Goal: Information Seeking & Learning: Understand process/instructions

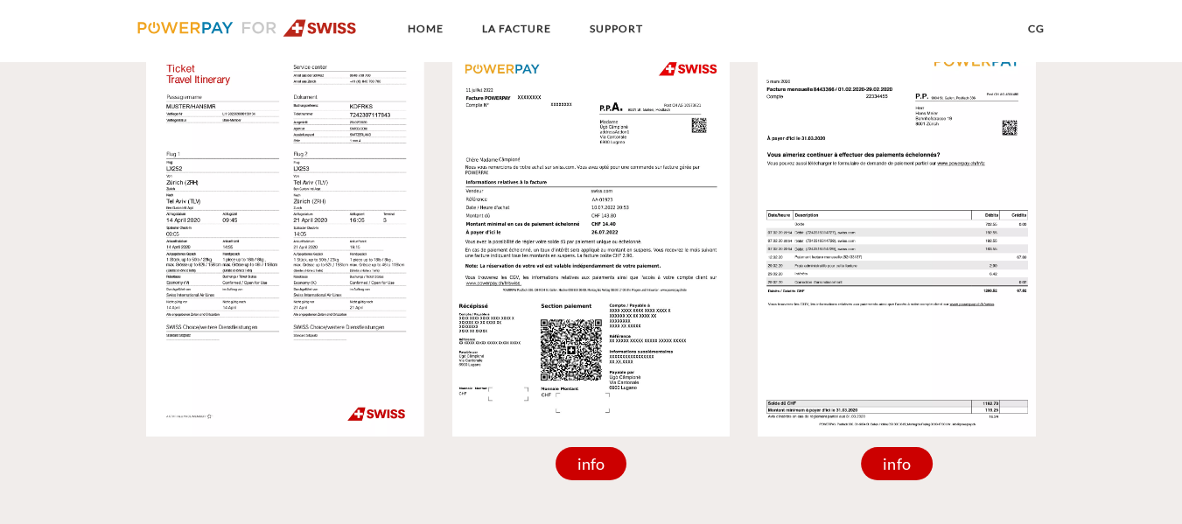
scroll to position [1552, 0]
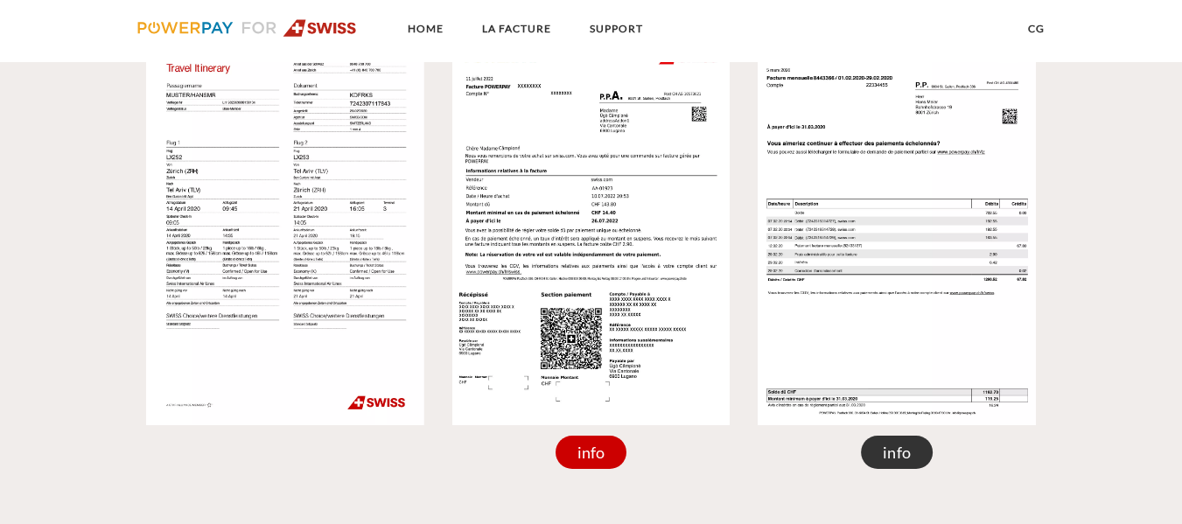
click at [904, 465] on div "info" at bounding box center [897, 452] width 72 height 33
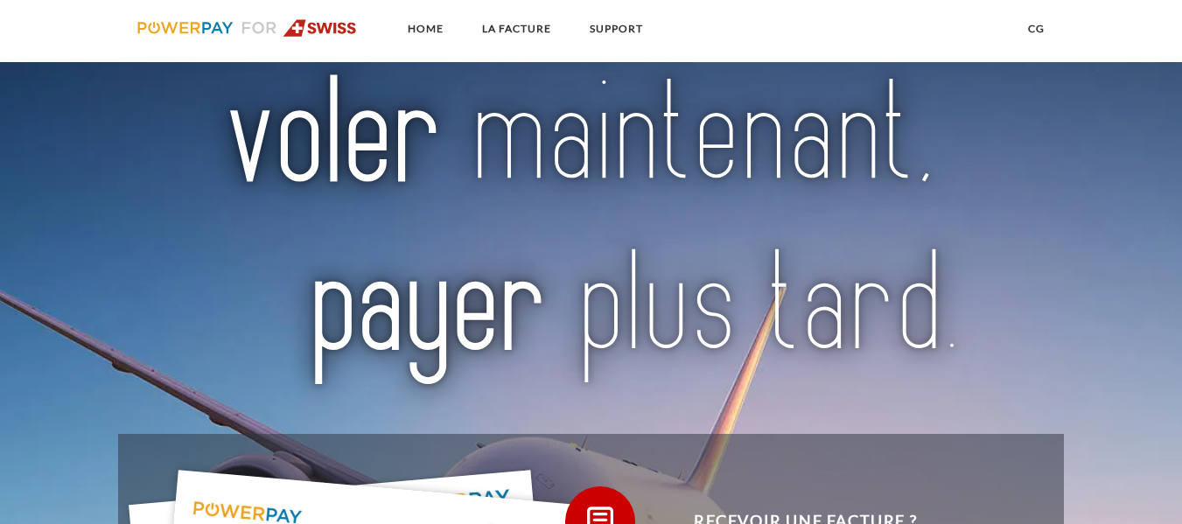
scroll to position [0, 0]
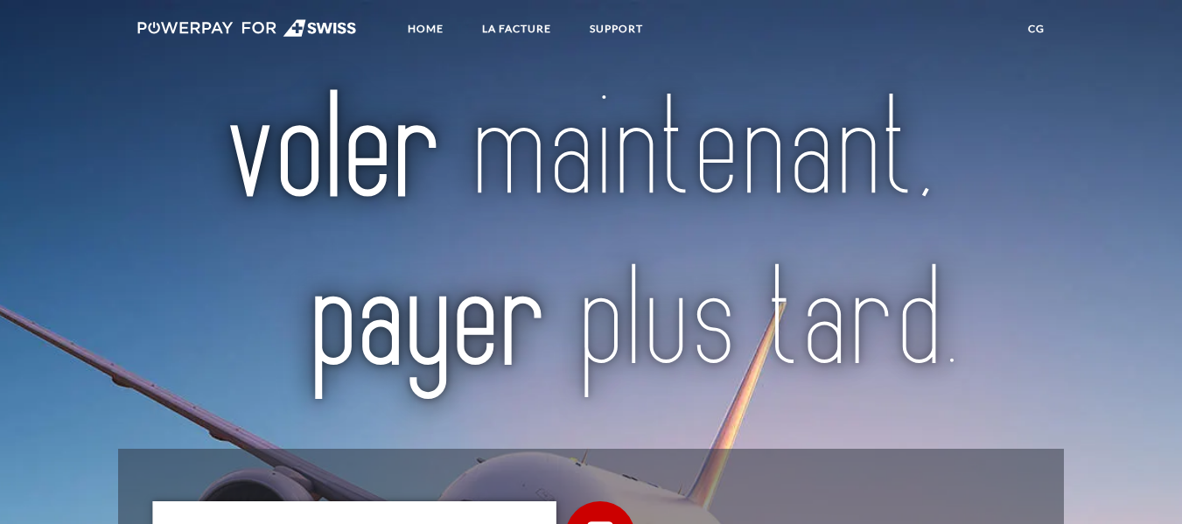
click at [1037, 33] on link "CG" at bounding box center [1036, 29] width 46 height 32
click at [515, 44] on link "LA FACTURE" at bounding box center [516, 29] width 99 height 32
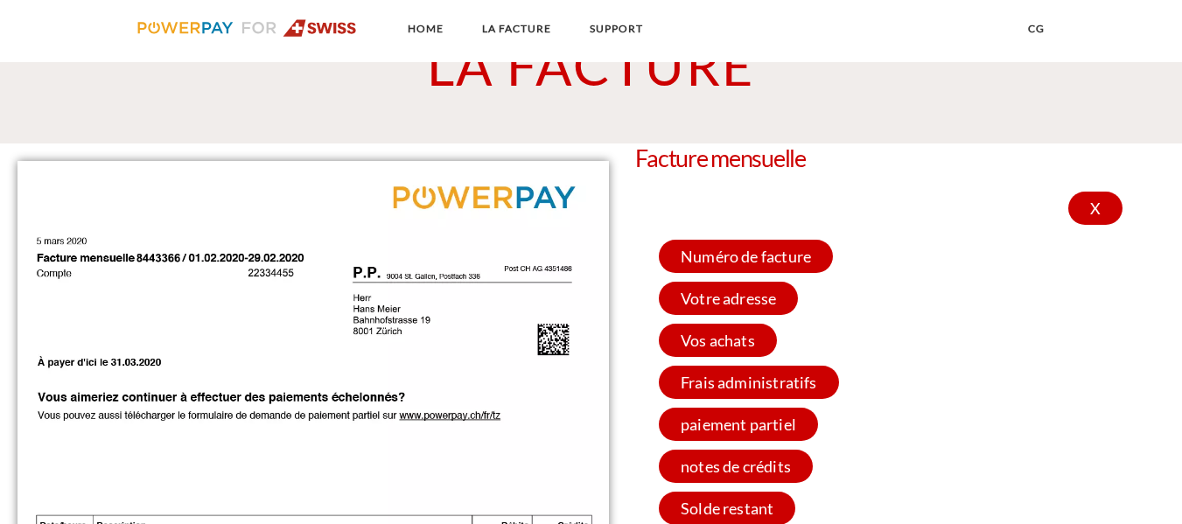
scroll to position [1400, 0]
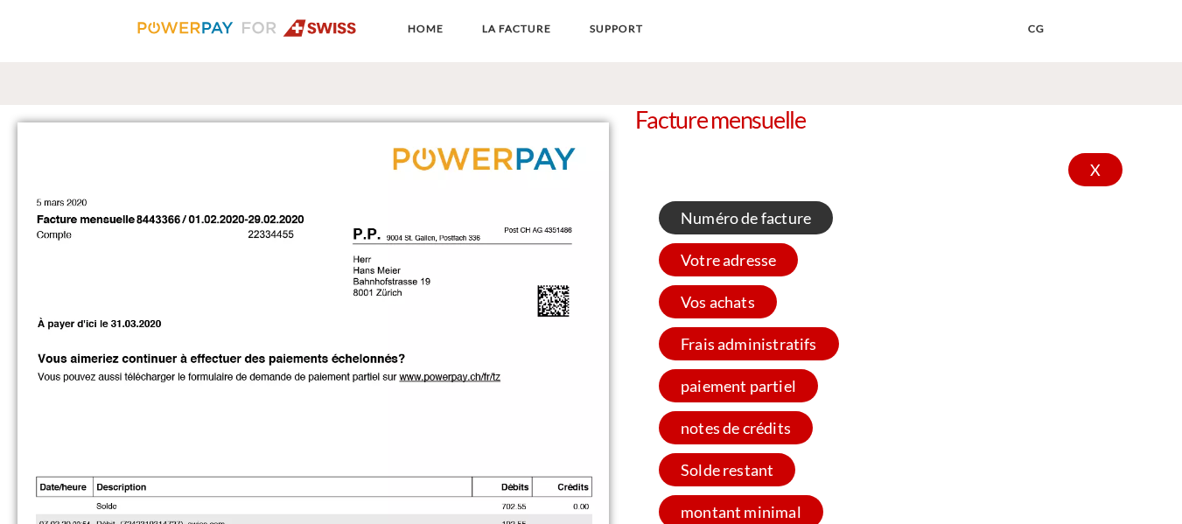
click at [683, 224] on span "Numéro de facture" at bounding box center [746, 217] width 174 height 33
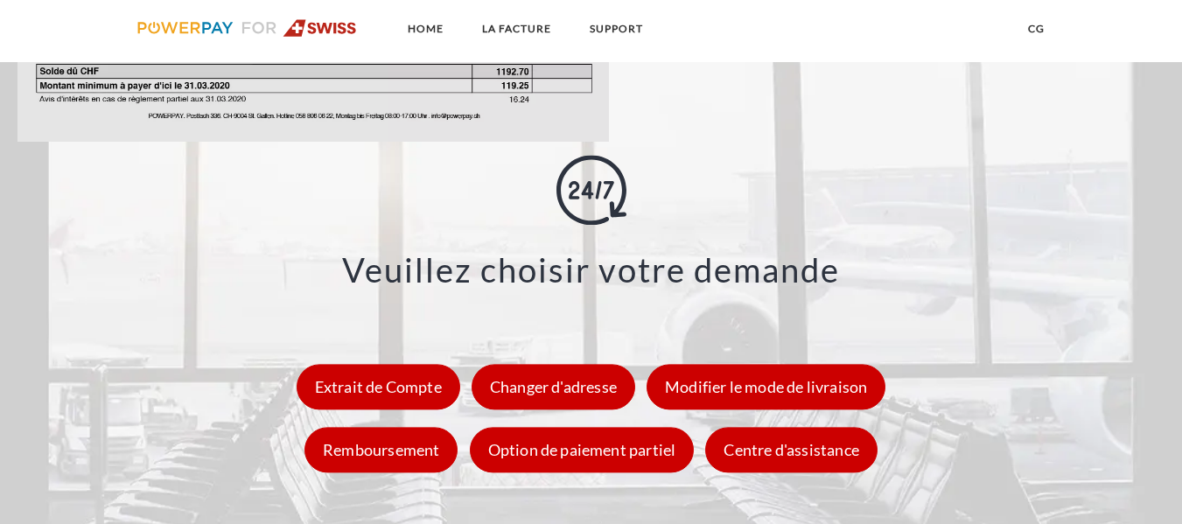
scroll to position [2215, 0]
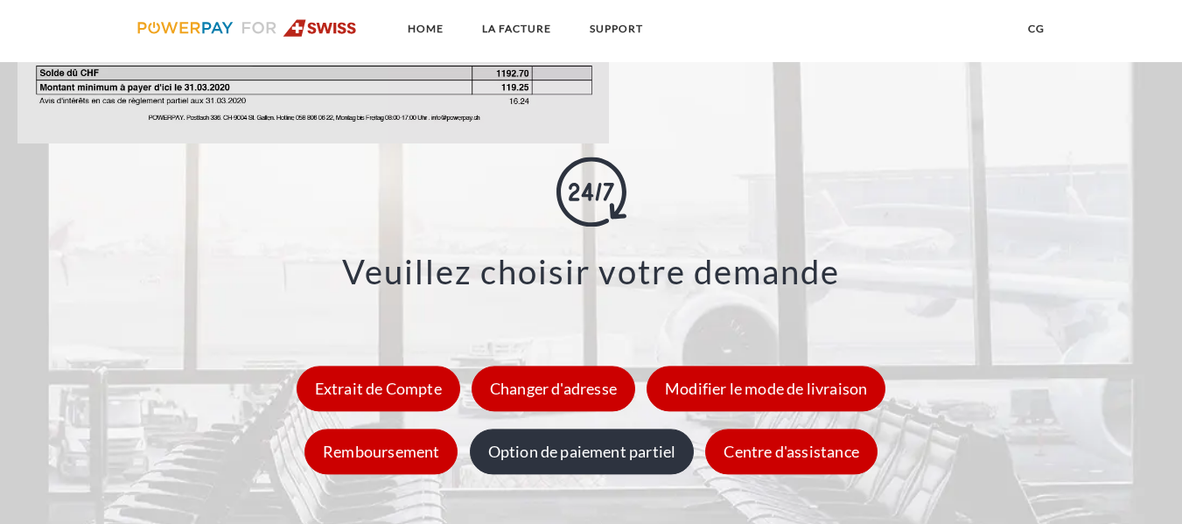
click at [614, 453] on div "Option de paiement partiel" at bounding box center [582, 452] width 225 height 46
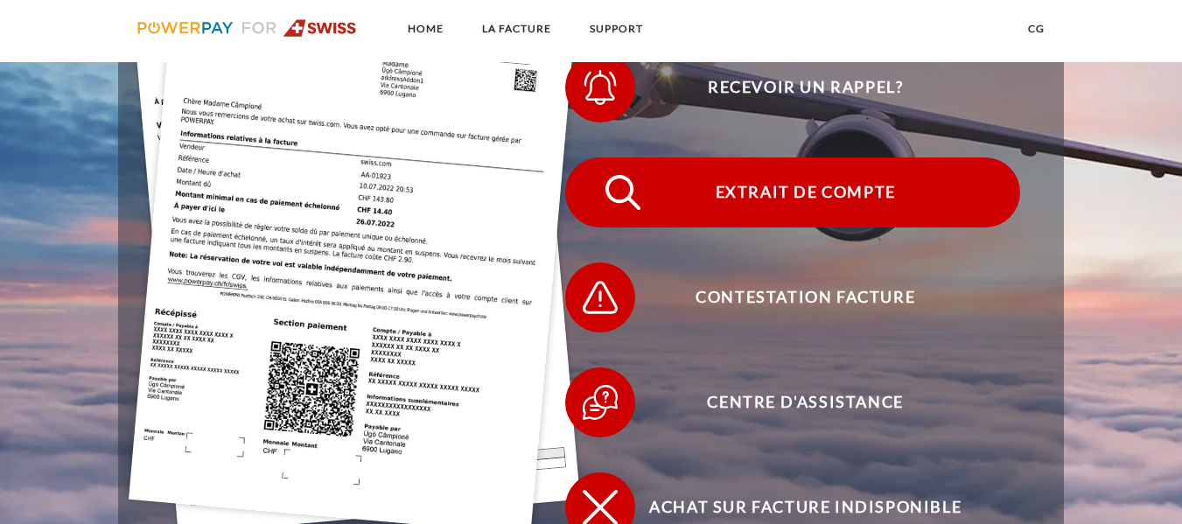
scroll to position [356, 0]
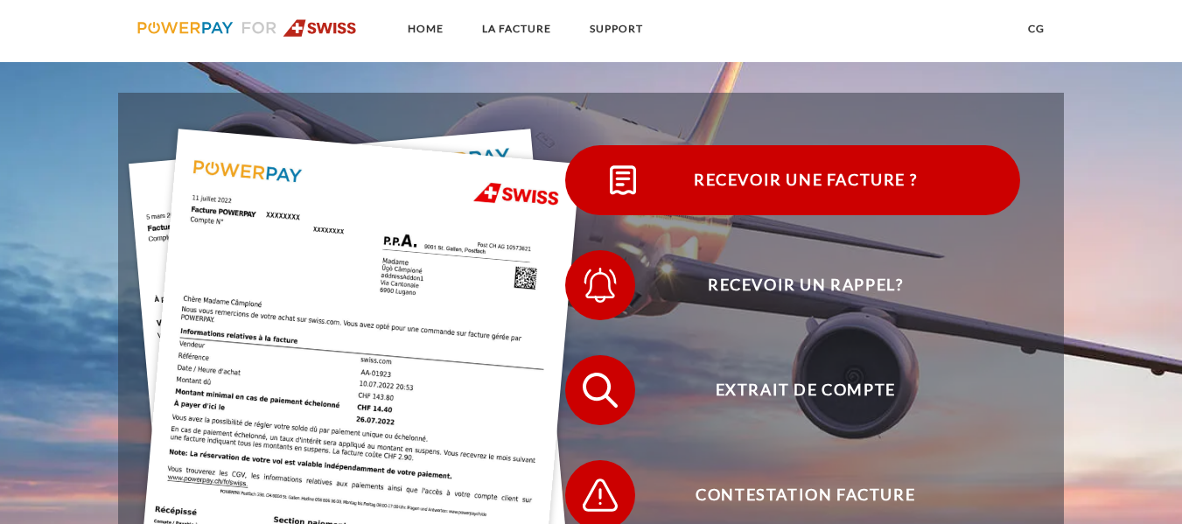
click at [690, 179] on span "Recevoir une facture ?" at bounding box center [805, 180] width 429 height 70
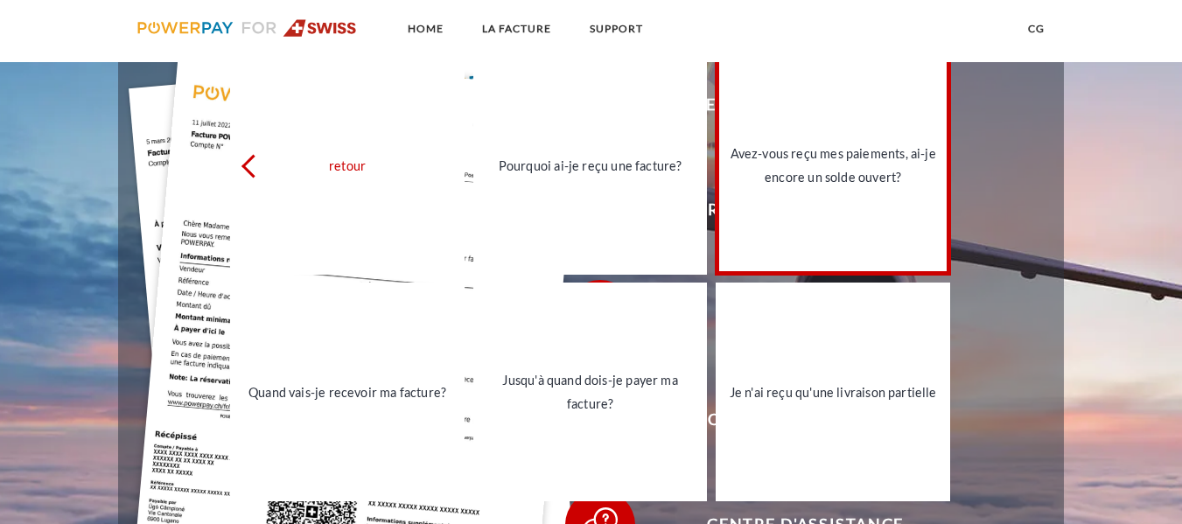
scroll to position [486, 0]
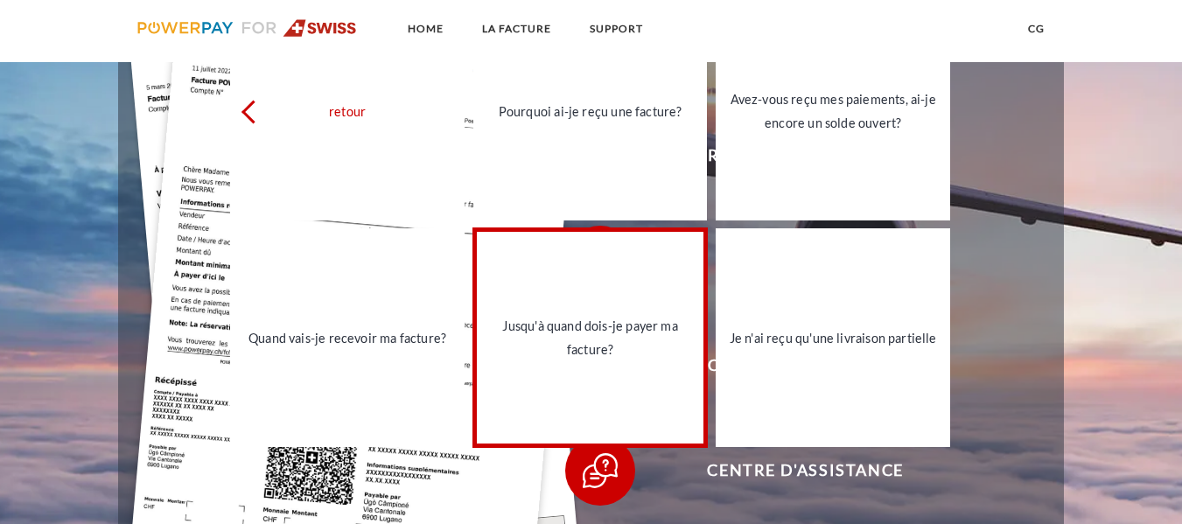
click at [607, 344] on div "Jusqu'à quand dois-je payer ma facture?" at bounding box center [591, 337] width 214 height 47
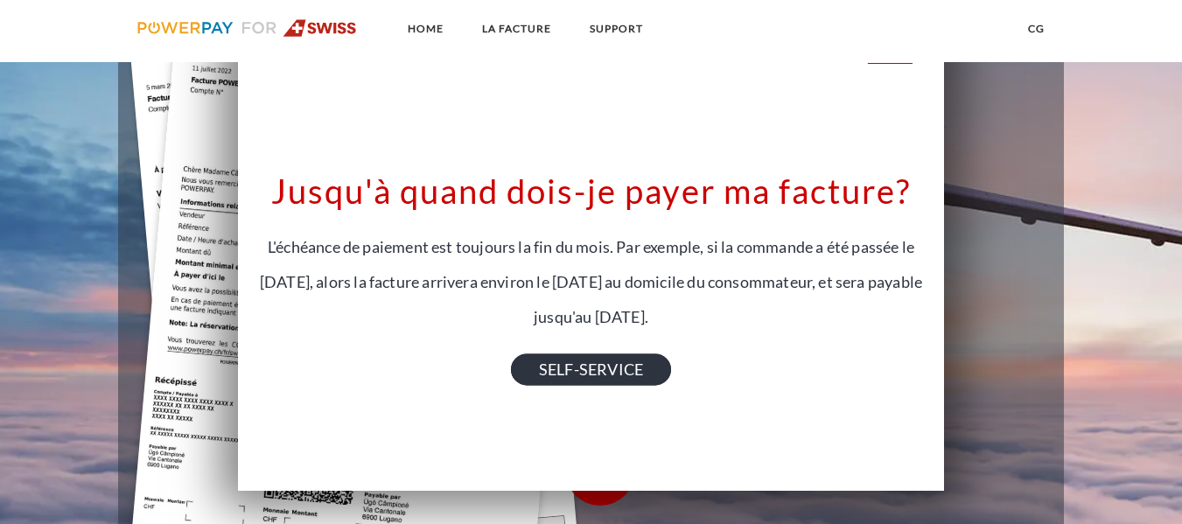
click at [645, 375] on link "SELF-SERVICE" at bounding box center [591, 370] width 160 height 32
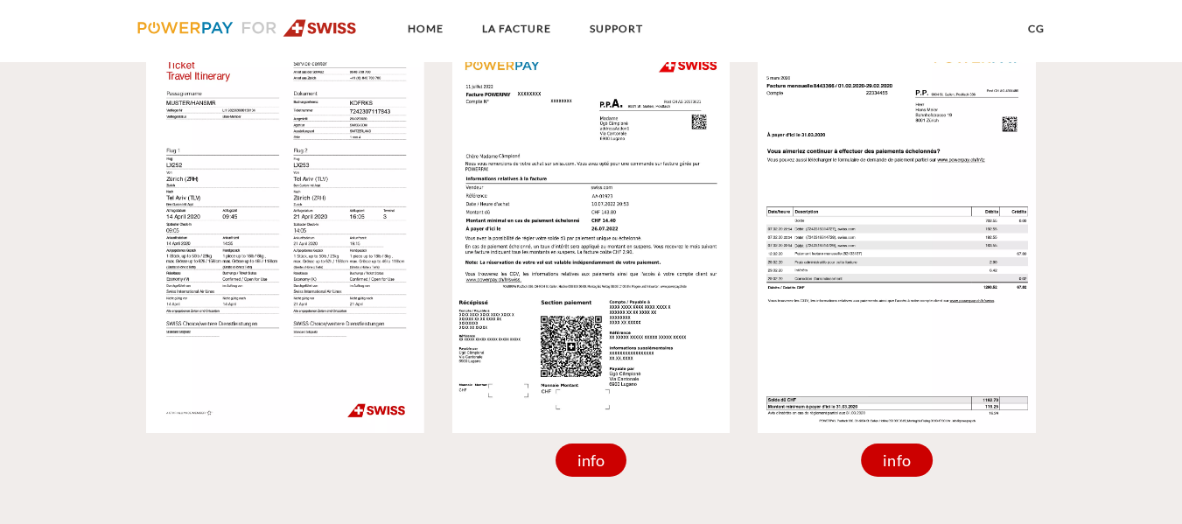
scroll to position [1569, 0]
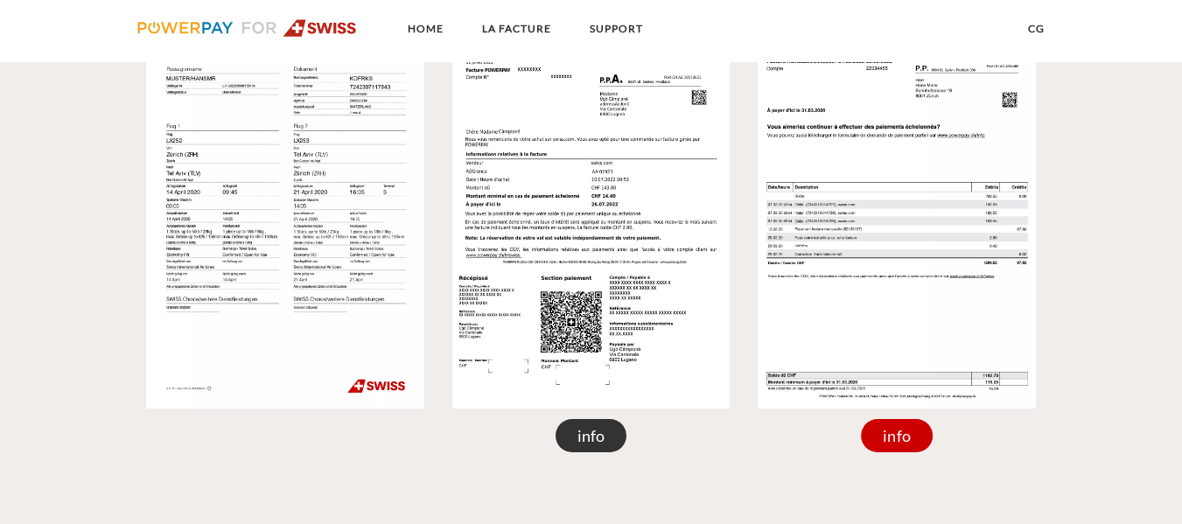
click at [608, 447] on div "info" at bounding box center [592, 435] width 72 height 33
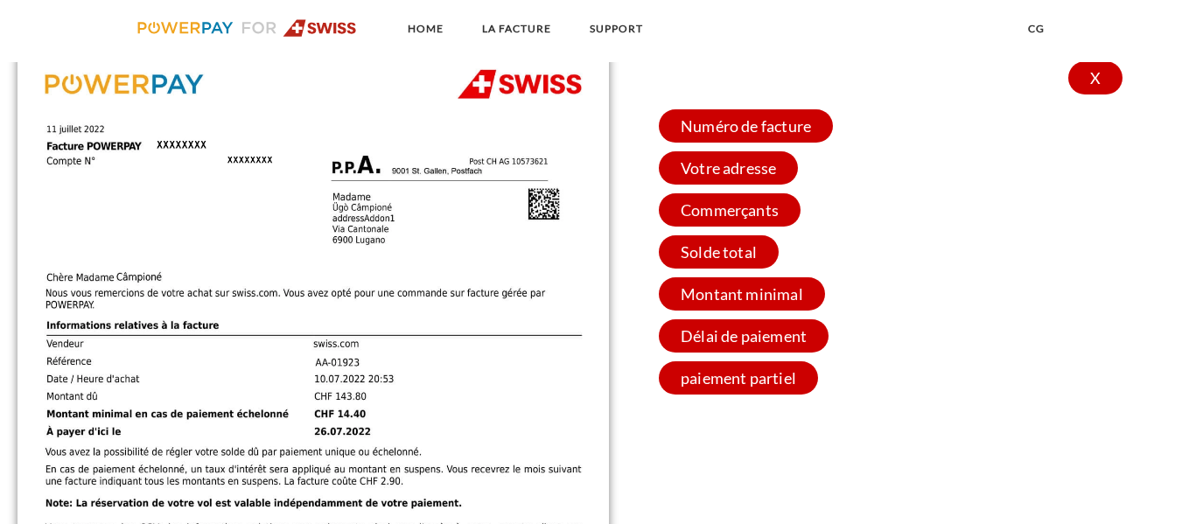
scroll to position [1463, 0]
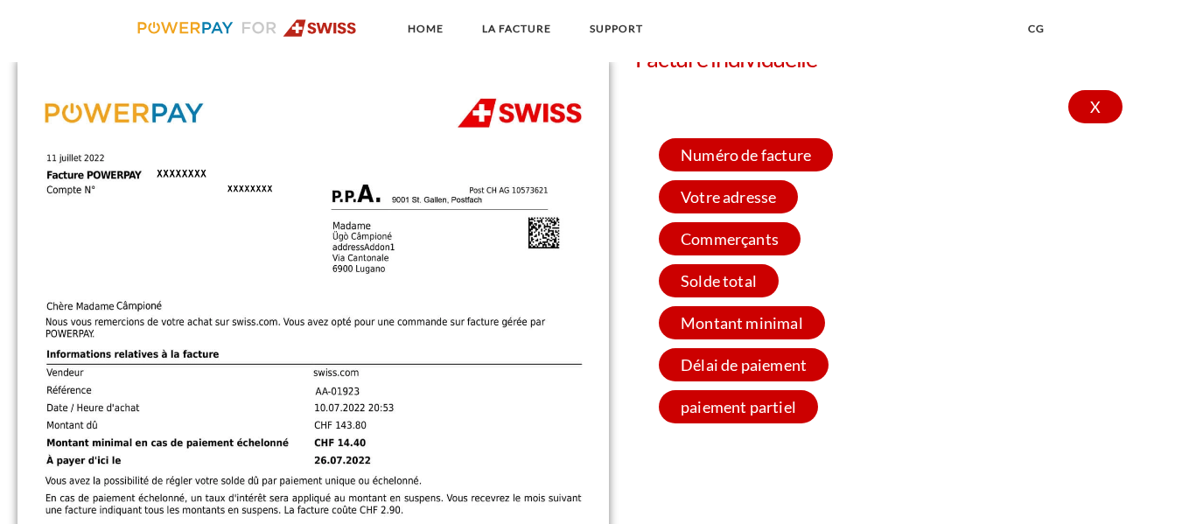
click at [735, 390] on div "Numéro de facture Numéro de facture et de compte. Lors d’une prise de contact a…" at bounding box center [946, 281] width 592 height 303
click at [735, 407] on span "paiement partiel" at bounding box center [738, 406] width 159 height 33
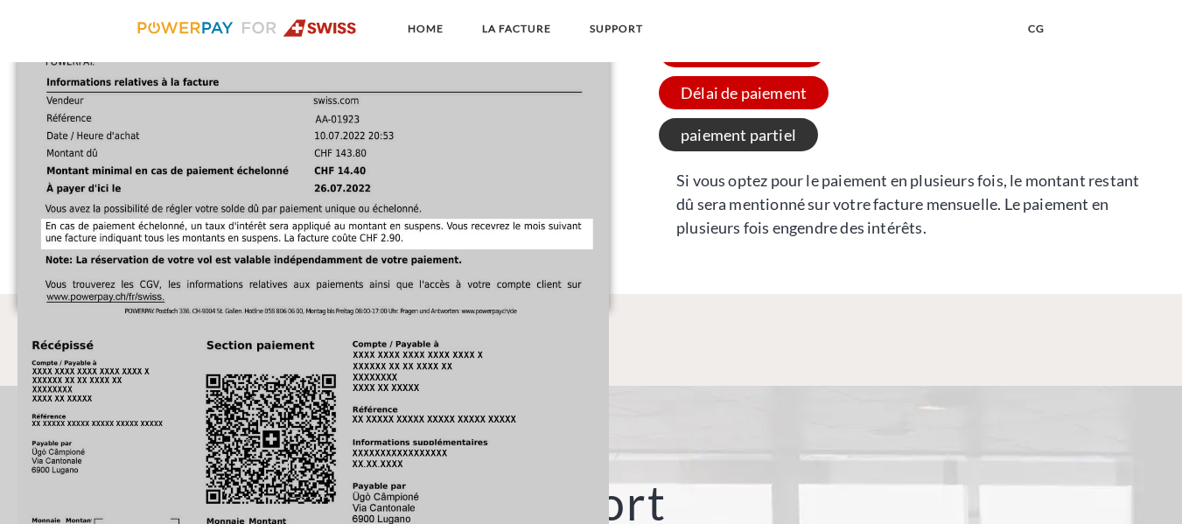
scroll to position [1736, 0]
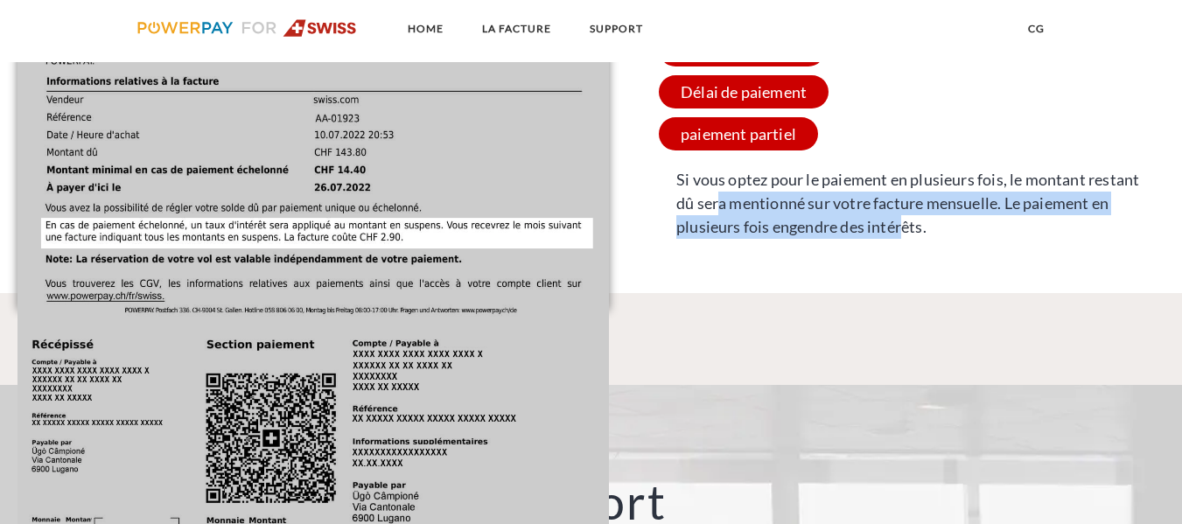
drag, startPoint x: 719, startPoint y: 201, endPoint x: 879, endPoint y: 225, distance: 161.9
click at [879, 225] on span "Si vous optez pour le paiement en plusieurs fois, le montant restant dû sera me…" at bounding box center [916, 203] width 515 height 88
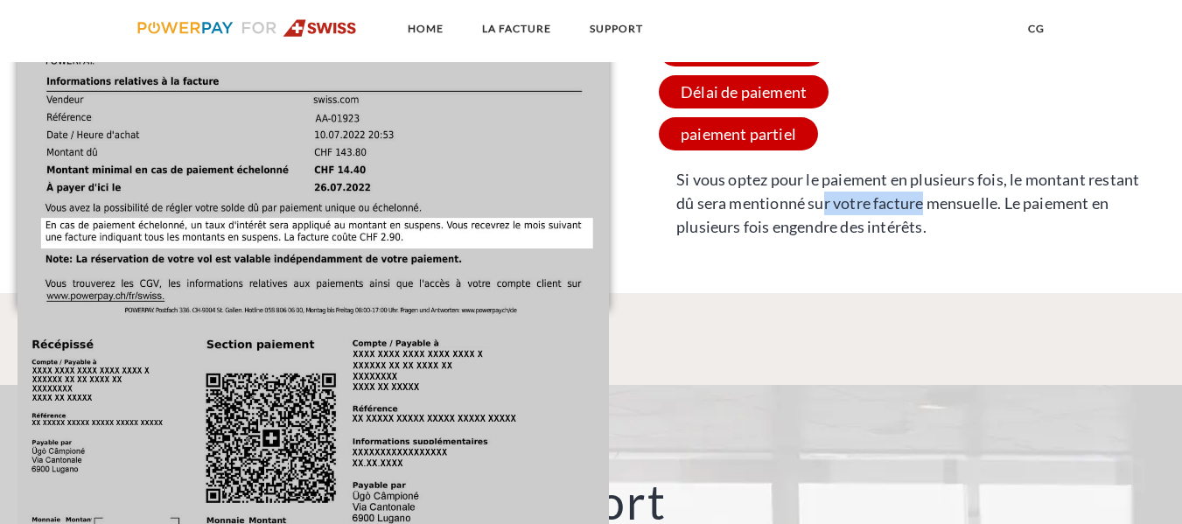
drag, startPoint x: 823, startPoint y: 200, endPoint x: 932, endPoint y: 215, distance: 110.4
click at [932, 215] on span "Si vous optez pour le paiement en plusieurs fois, le montant restant dû sera me…" at bounding box center [916, 203] width 515 height 88
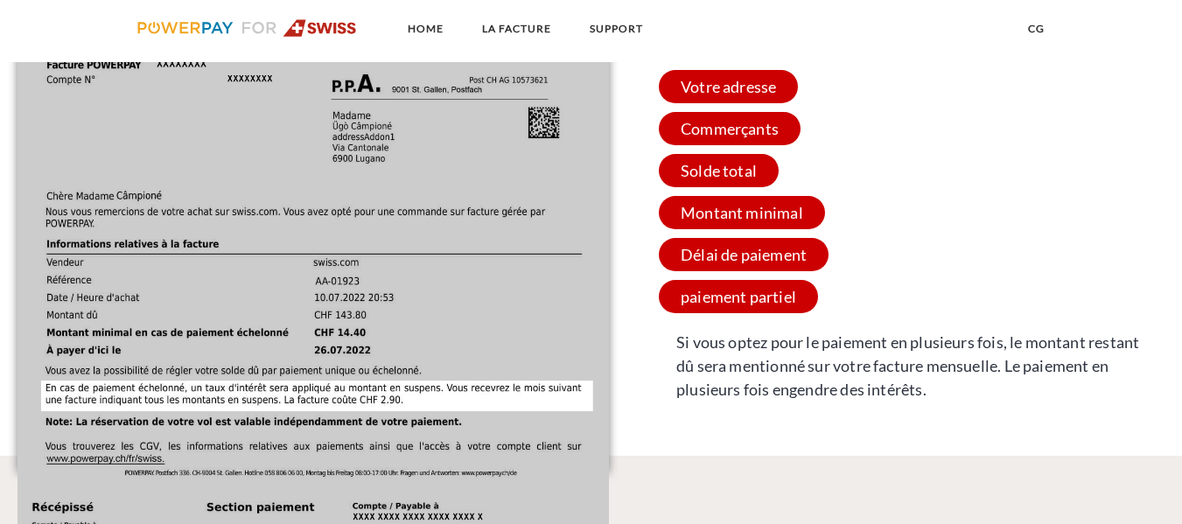
scroll to position [1572, 0]
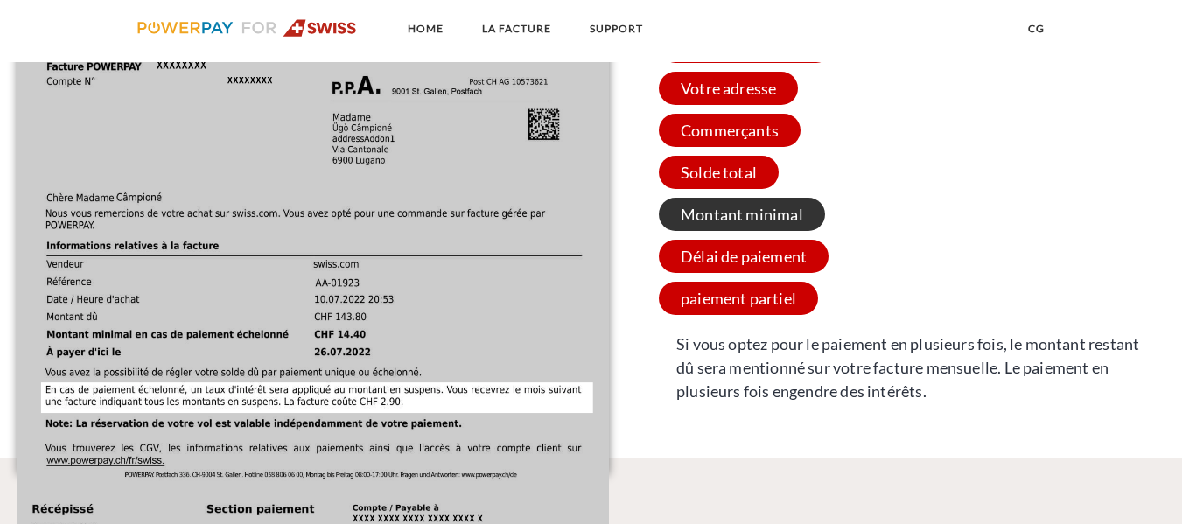
click at [771, 225] on span "Montant minimal" at bounding box center [742, 214] width 166 height 33
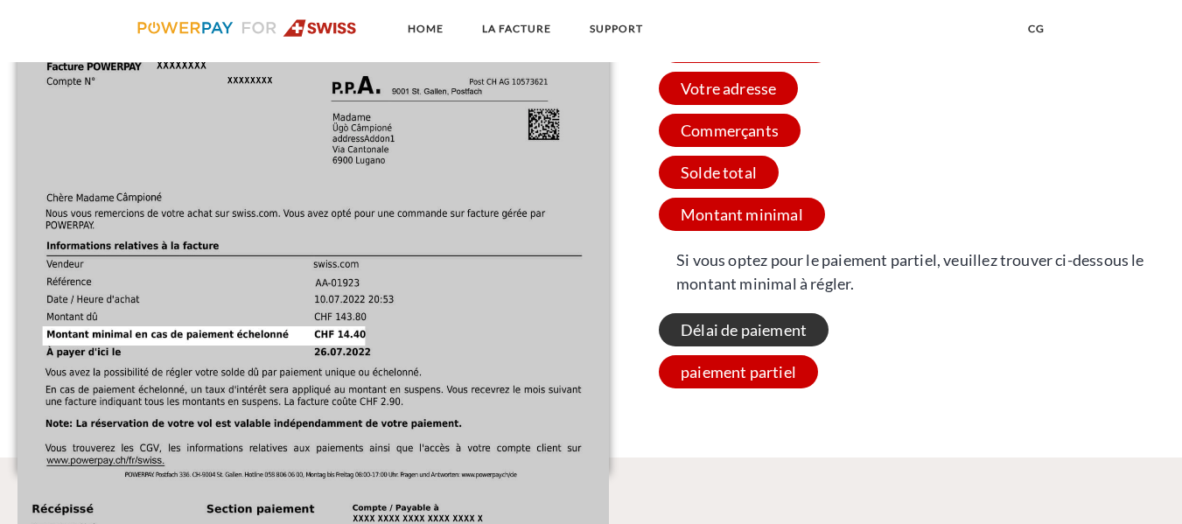
click at [749, 339] on span "Délai de paiement" at bounding box center [744, 329] width 170 height 33
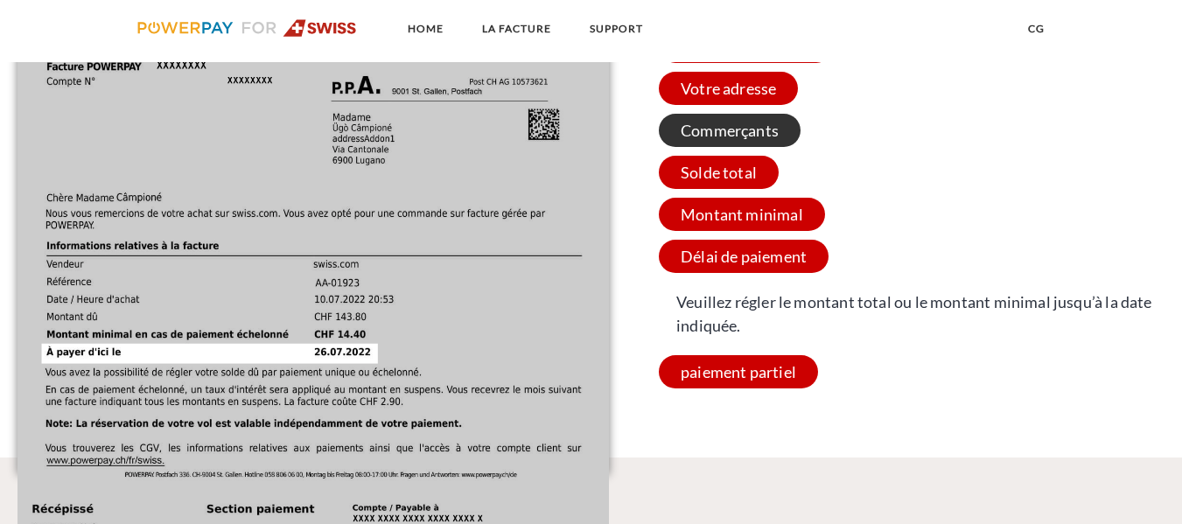
click at [784, 135] on span "Commerçants" at bounding box center [730, 130] width 142 height 33
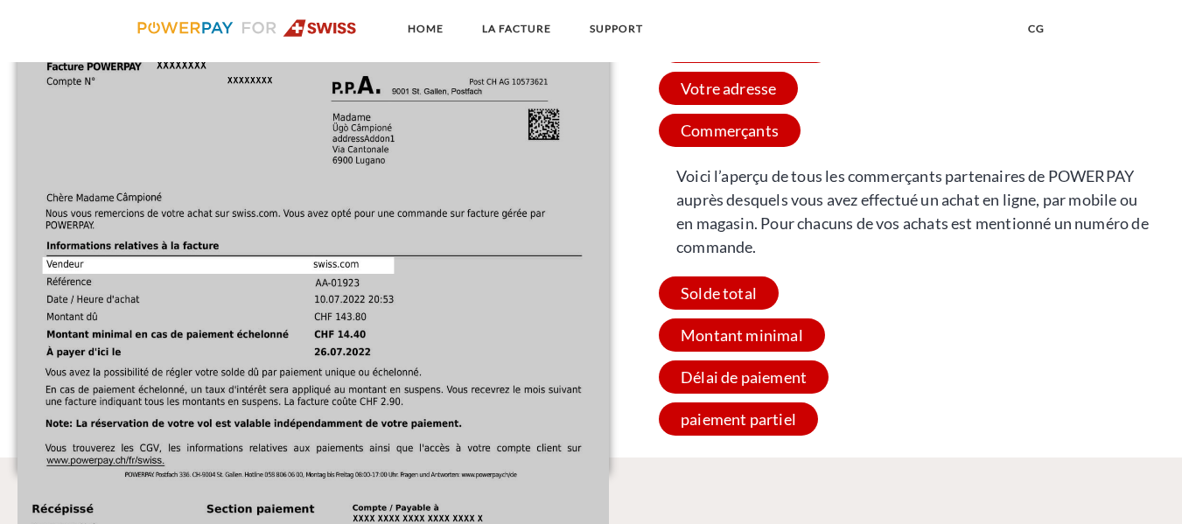
click at [605, 137] on img at bounding box center [314, 369] width 592 height 836
click at [643, 144] on div "2 Facture individuelle X Numéro de facture Numéro de facture et de compte. Lors…" at bounding box center [591, 195] width 1182 height 524
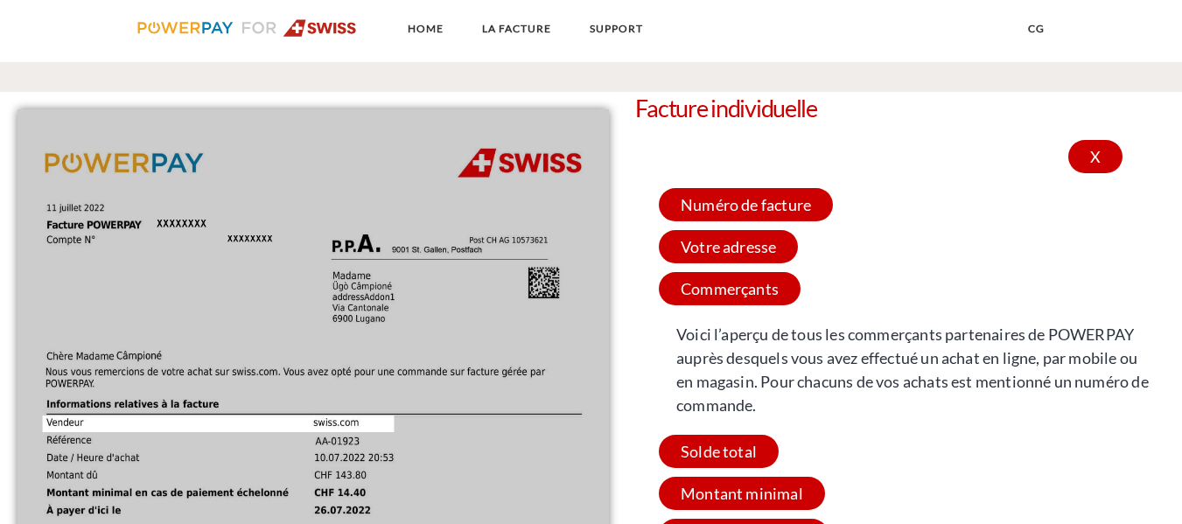
scroll to position [1407, 0]
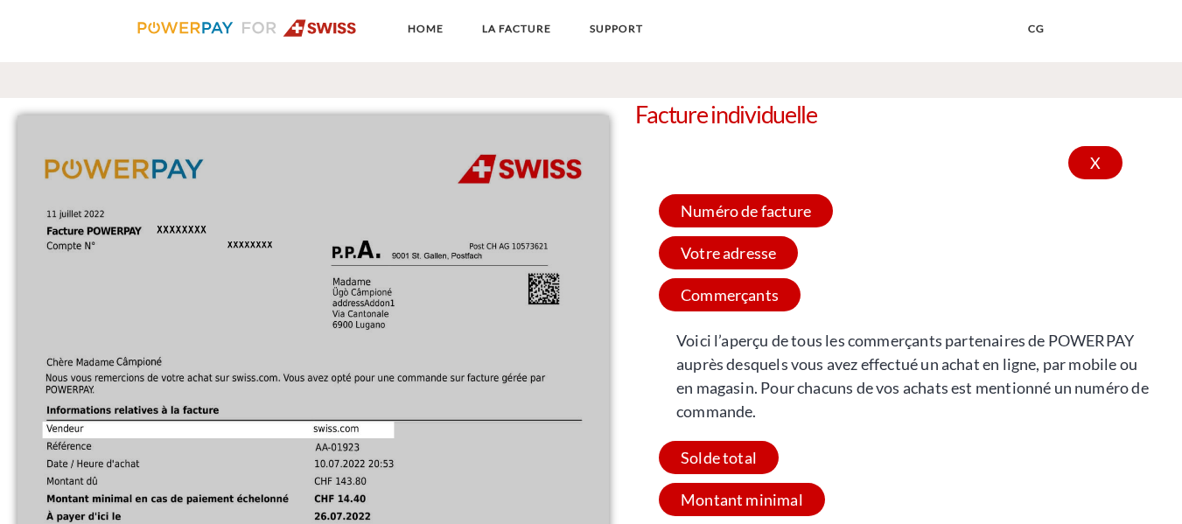
click at [1116, 176] on div "X" at bounding box center [1095, 162] width 54 height 33
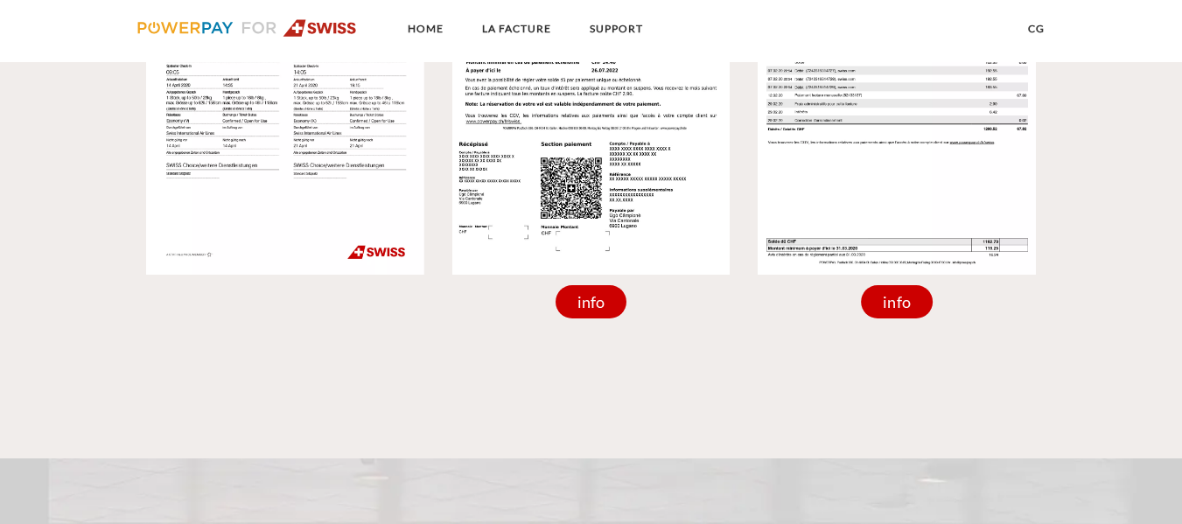
scroll to position [1721, 0]
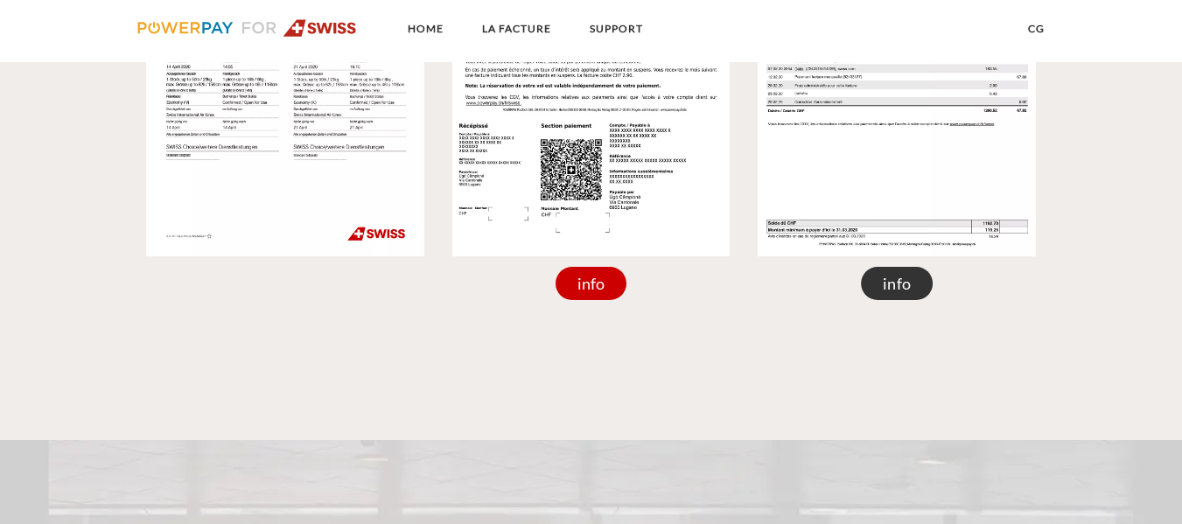
click at [921, 289] on div "info" at bounding box center [897, 283] width 72 height 33
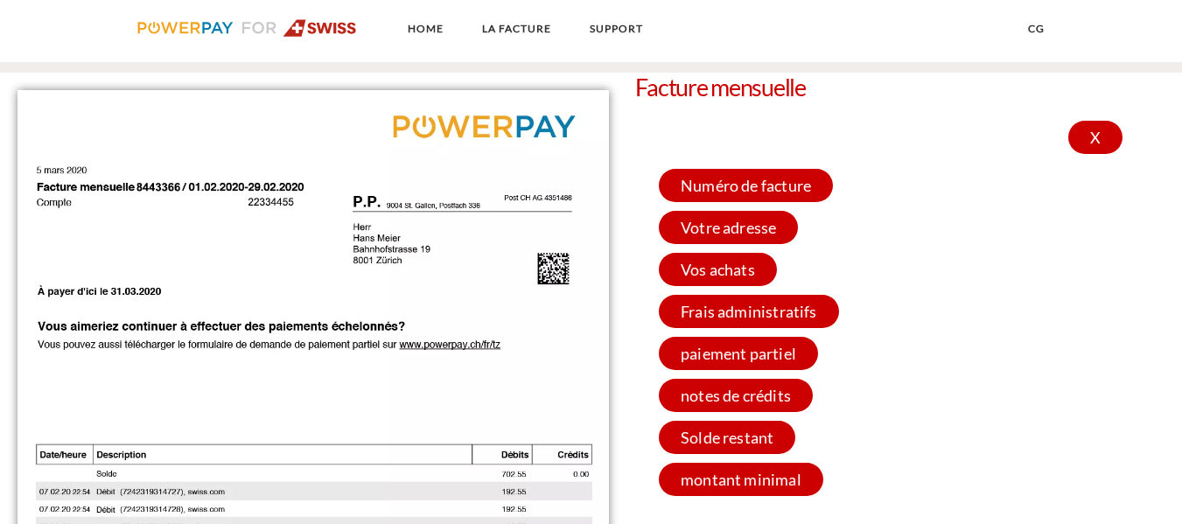
scroll to position [1385, 0]
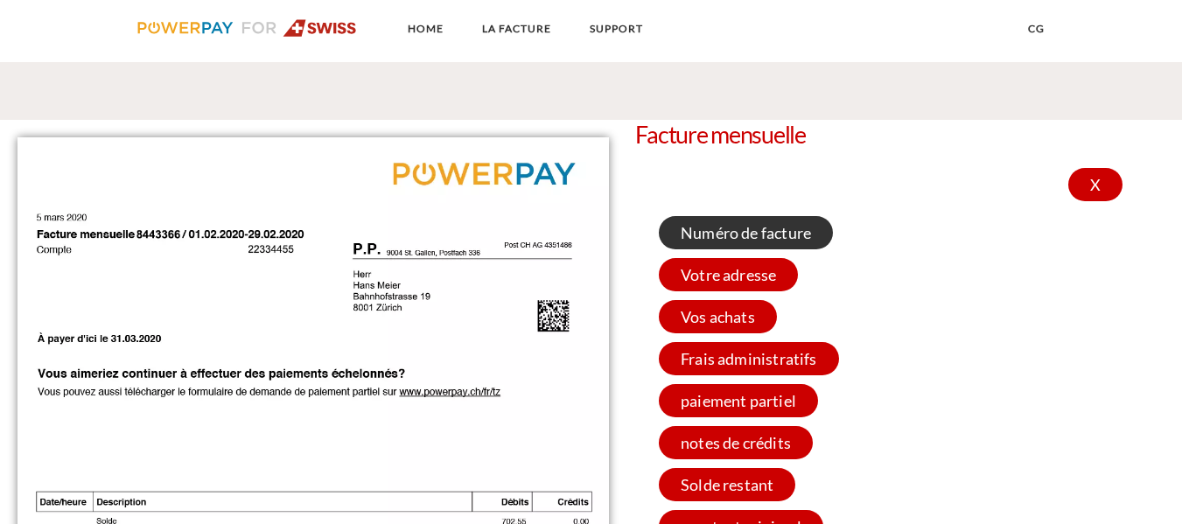
click at [708, 230] on span "Numéro de facture" at bounding box center [746, 232] width 174 height 33
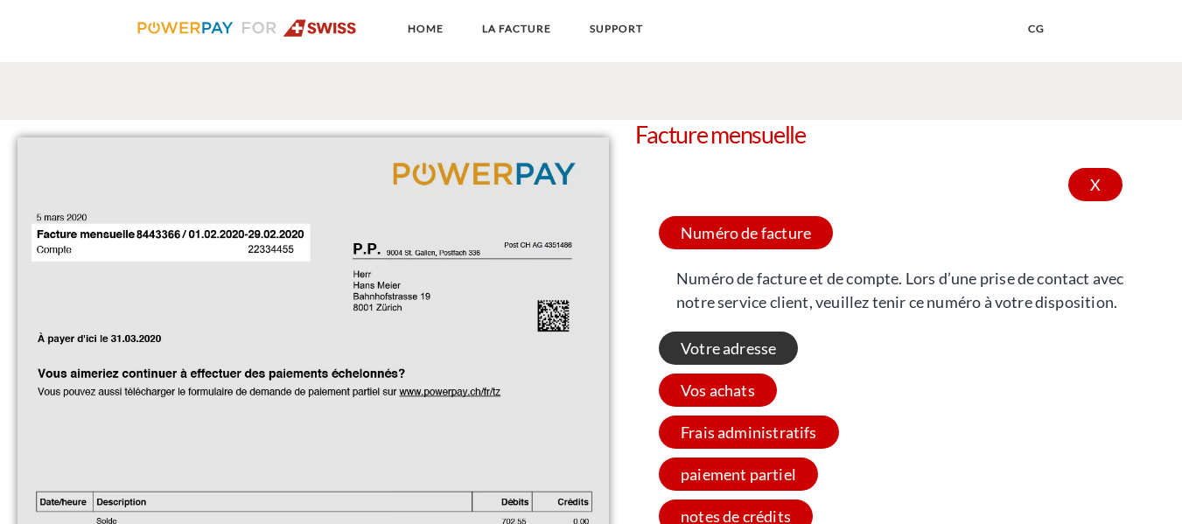
click at [726, 343] on span "Votre adresse" at bounding box center [728, 348] width 139 height 33
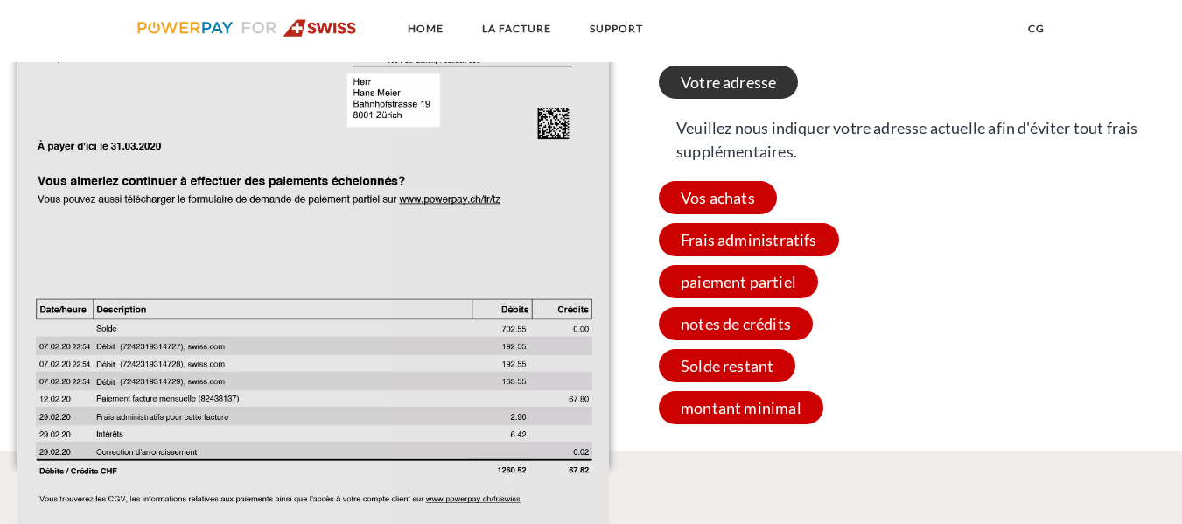
scroll to position [1628, 0]
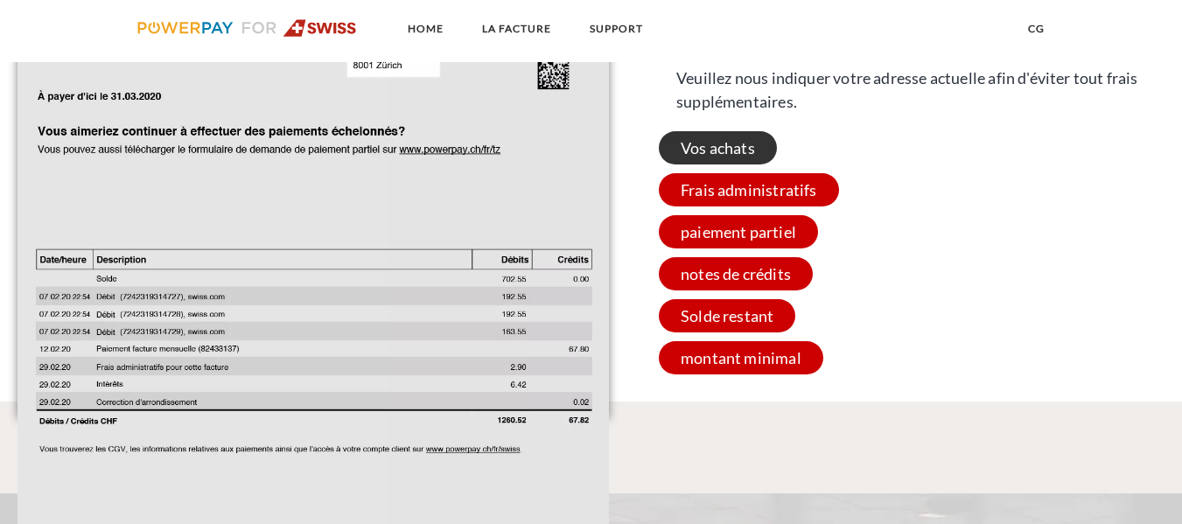
click at [695, 150] on span "Vos achats" at bounding box center [718, 147] width 118 height 33
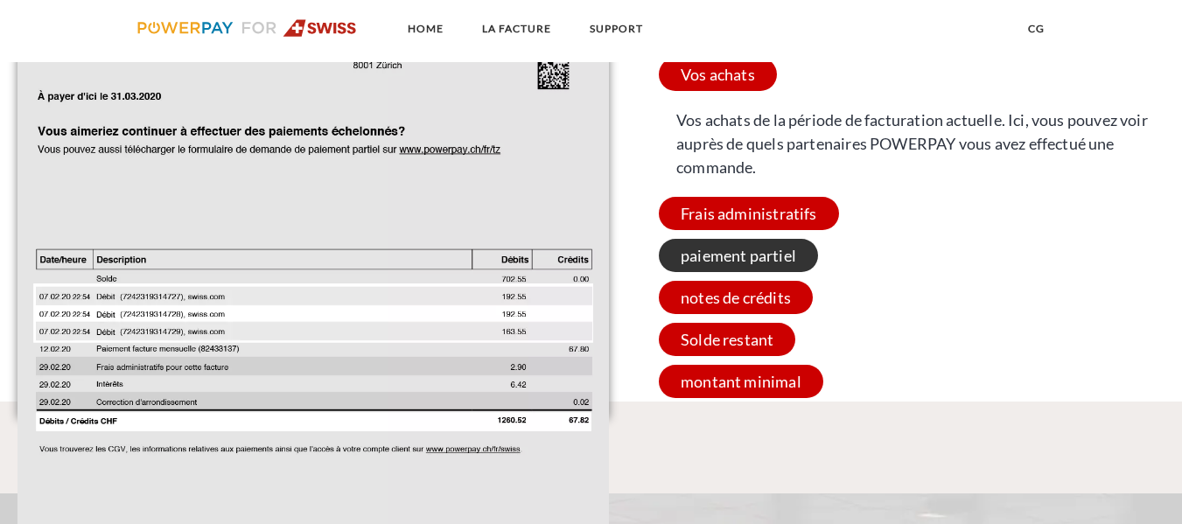
click at [704, 256] on span "paiement partiel" at bounding box center [738, 255] width 159 height 33
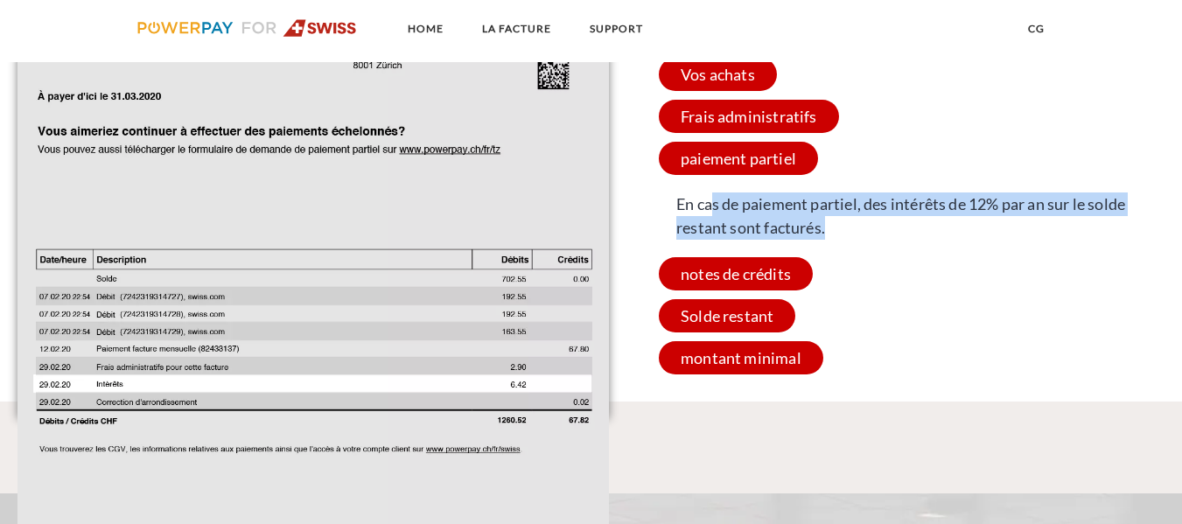
drag, startPoint x: 711, startPoint y: 200, endPoint x: 848, endPoint y: 228, distance: 140.4
click at [848, 228] on span "En cas de paiement partiel, des intérêts de 12% par an sur le solde restant son…" at bounding box center [916, 216] width 515 height 65
drag, startPoint x: 848, startPoint y: 228, endPoint x: 696, endPoint y: 215, distance: 152.8
click at [696, 215] on span "En cas de paiement partiel, des intérêts de 12% par an sur le solde restant son…" at bounding box center [916, 216] width 515 height 65
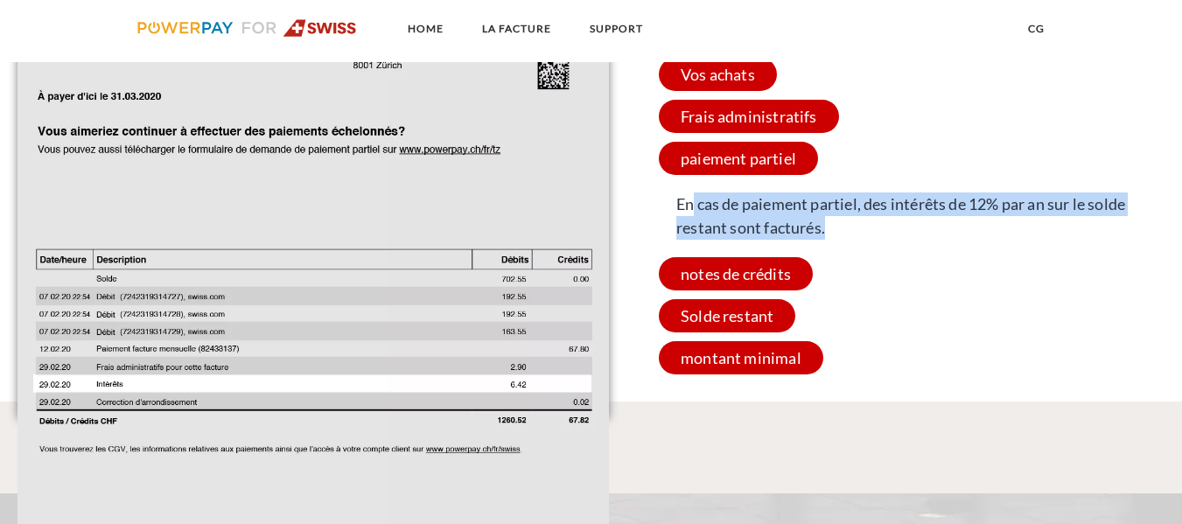
click at [696, 215] on span "En cas de paiement partiel, des intérêts de 12% par an sur le solde restant son…" at bounding box center [916, 216] width 515 height 65
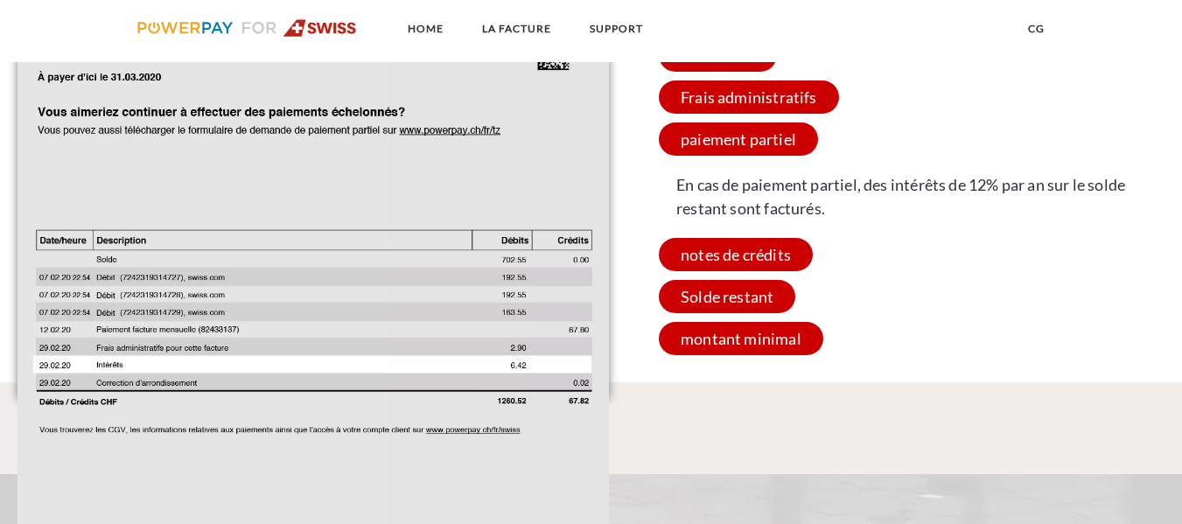
scroll to position [1652, 0]
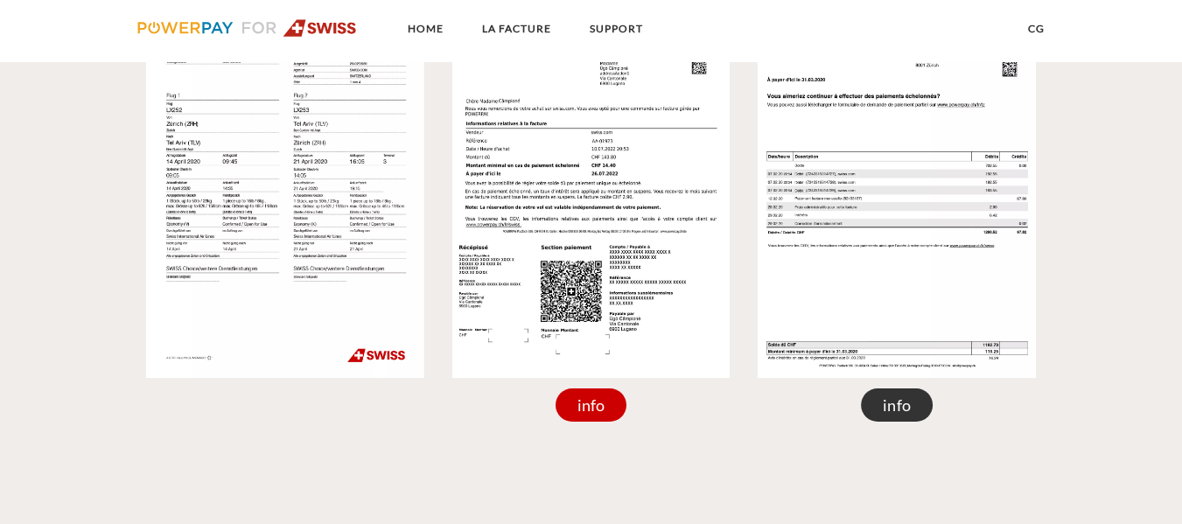
click at [920, 403] on div "info" at bounding box center [897, 405] width 72 height 33
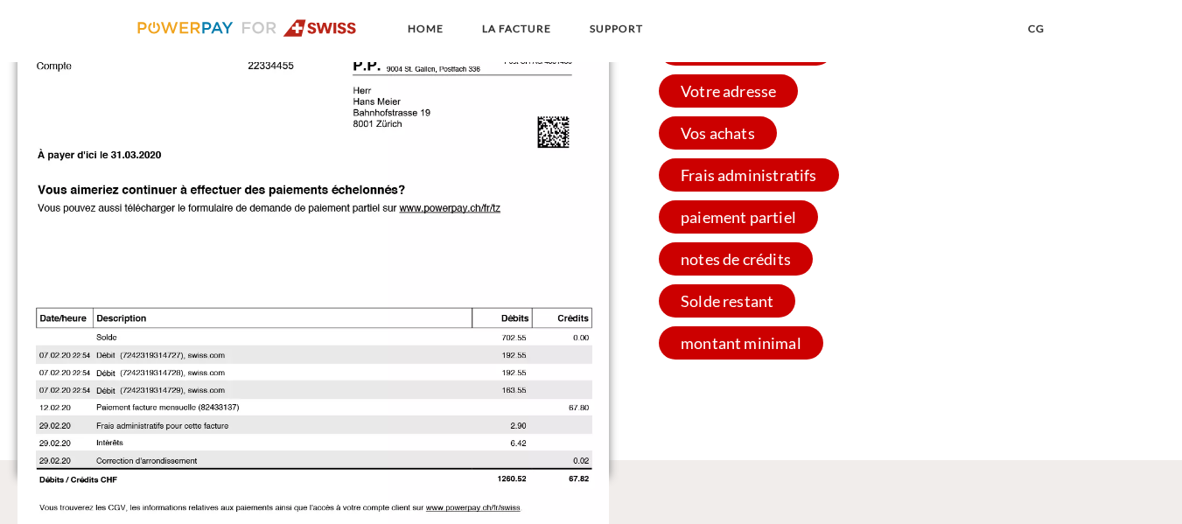
scroll to position [1600, 0]
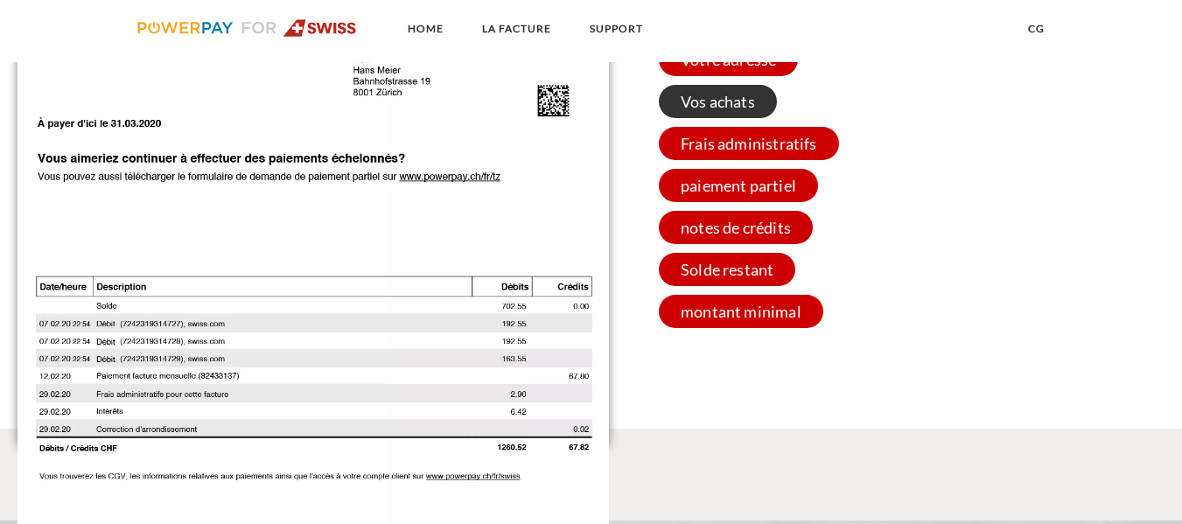
click at [724, 90] on span "Vos achats" at bounding box center [718, 101] width 118 height 33
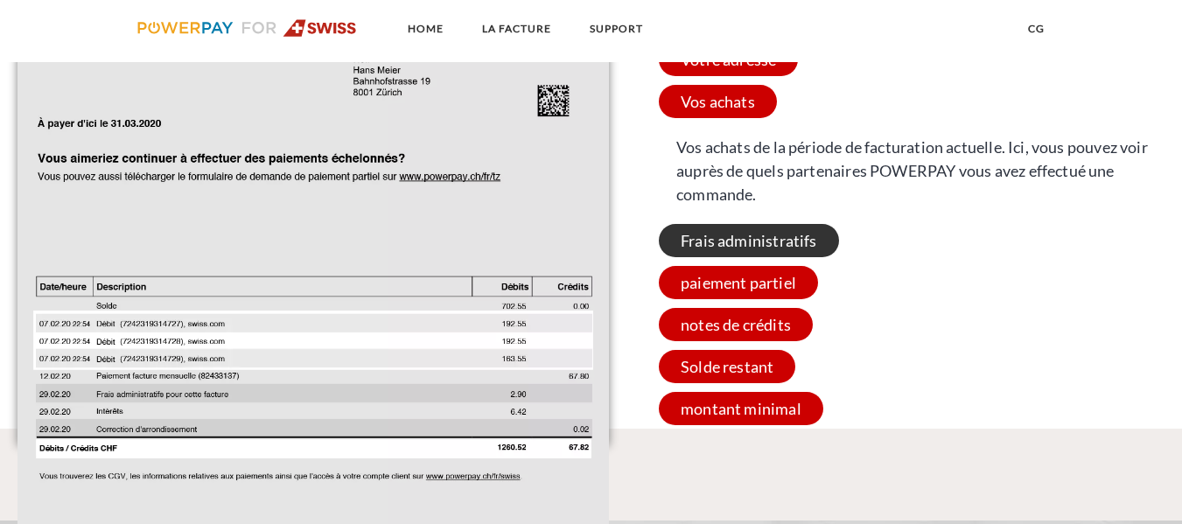
click at [770, 245] on span "Frais administratifs" at bounding box center [749, 240] width 180 height 33
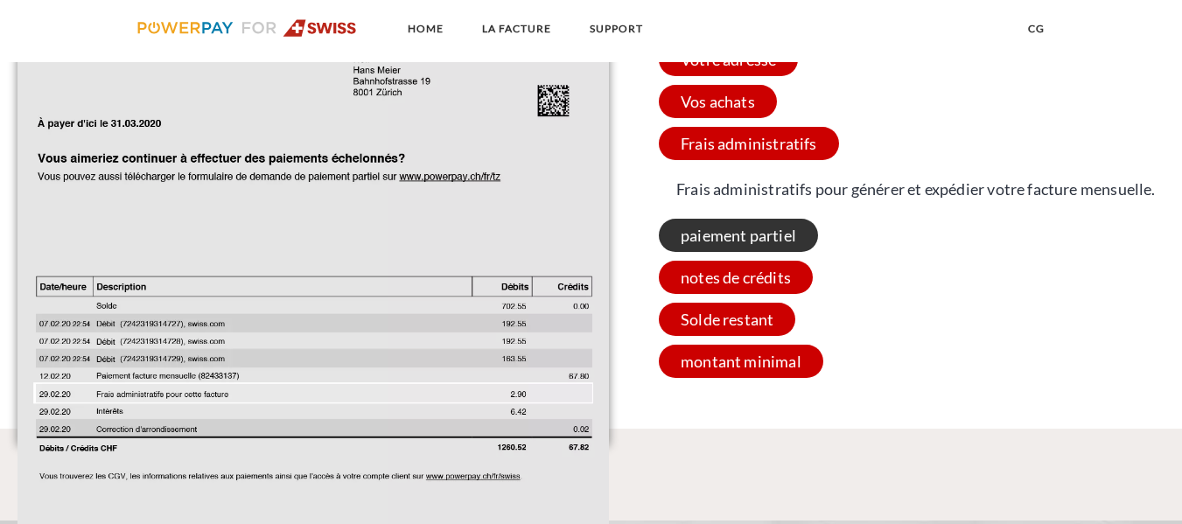
click at [774, 252] on span "paiement partiel" at bounding box center [738, 235] width 159 height 33
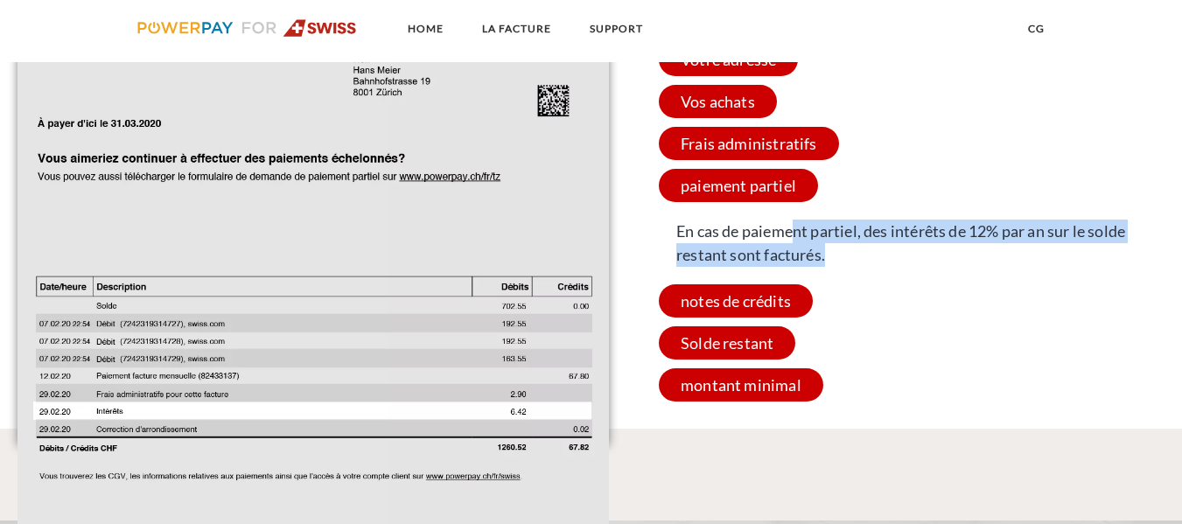
drag, startPoint x: 795, startPoint y: 235, endPoint x: 864, endPoint y: 251, distance: 71.1
click at [864, 251] on span "En cas de paiement partiel, des intérêts de 12% par an sur le solde restant son…" at bounding box center [916, 243] width 515 height 65
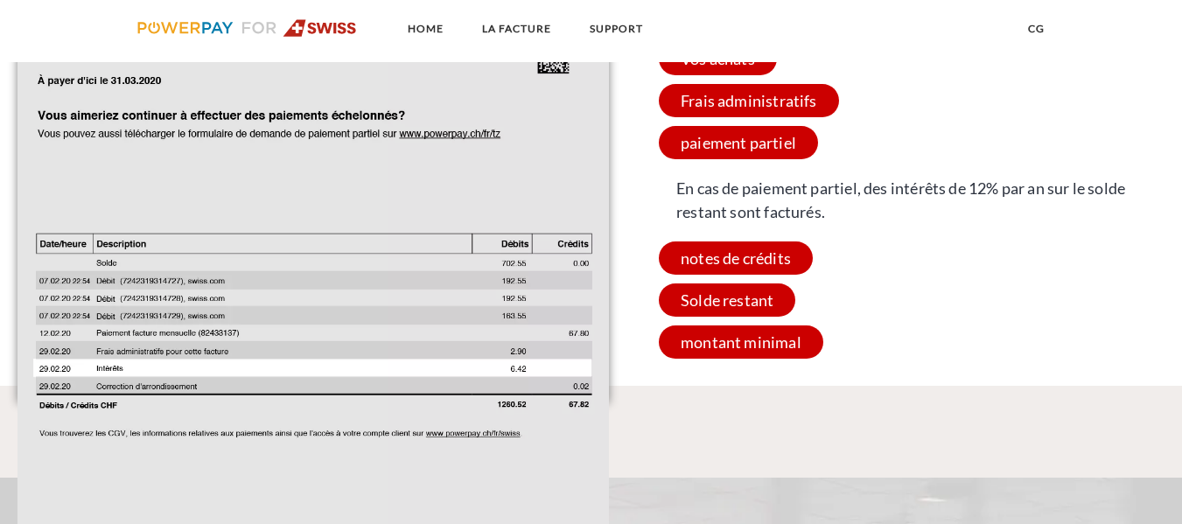
scroll to position [1644, 0]
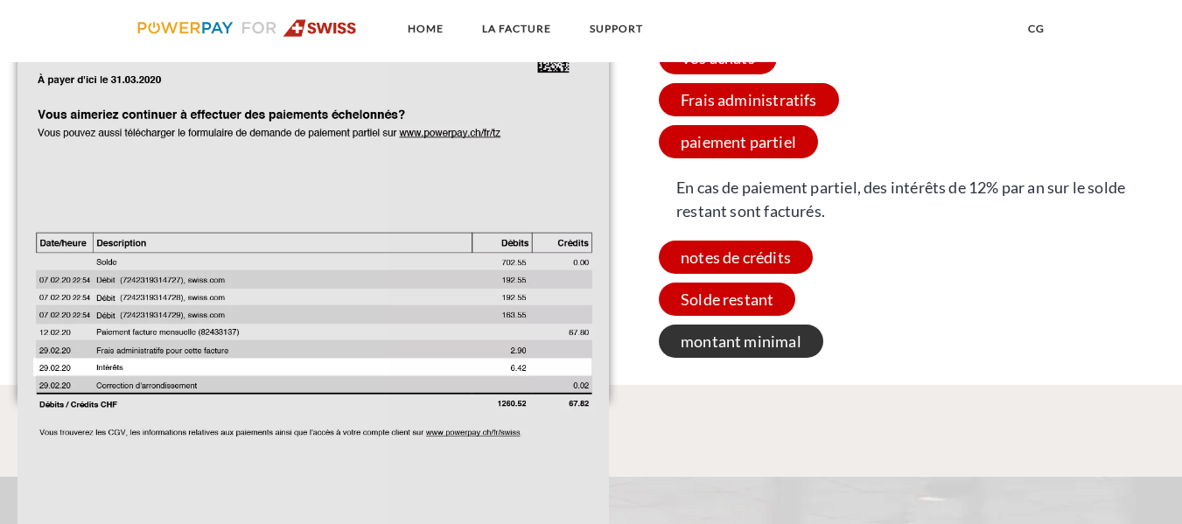
click at [689, 348] on span "montant minimal" at bounding box center [741, 341] width 165 height 33
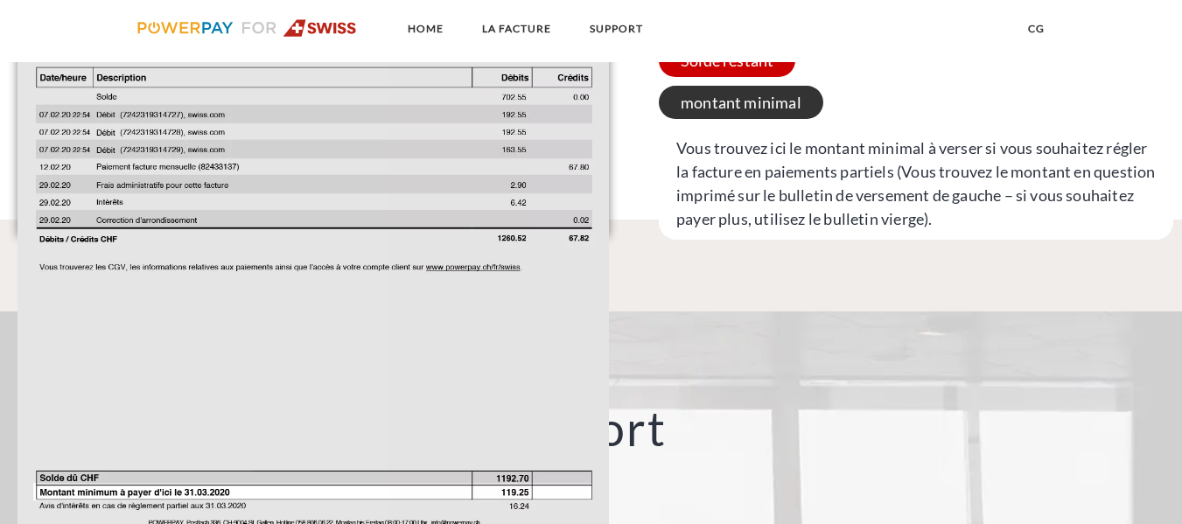
scroll to position [1835, 0]
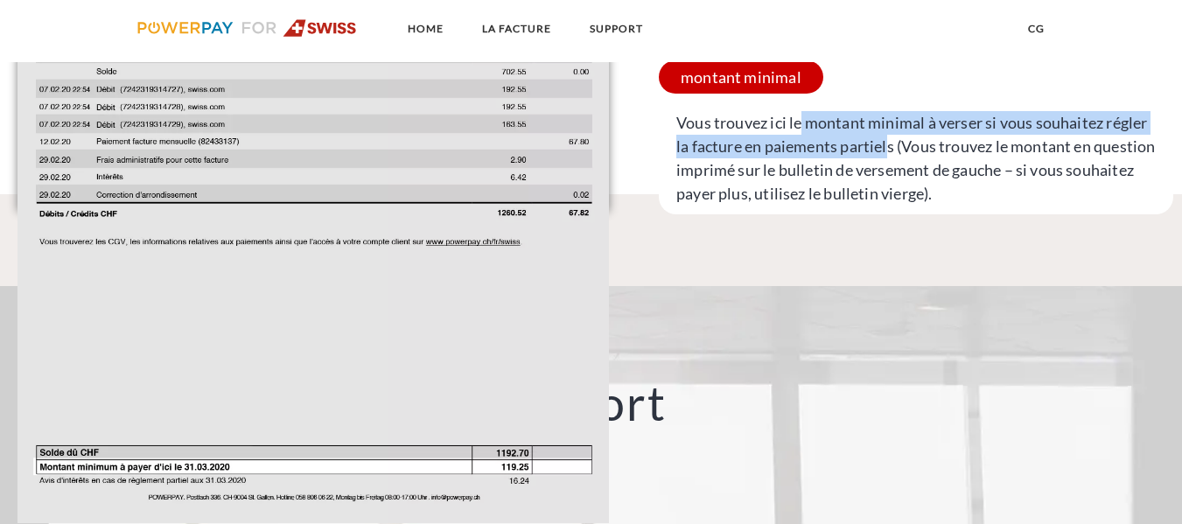
drag, startPoint x: 802, startPoint y: 118, endPoint x: 889, endPoint y: 150, distance: 93.0
click at [889, 150] on span "Vous trouvez ici le montant minimal à verser si vous souhaitez régler la factur…" at bounding box center [916, 158] width 515 height 112
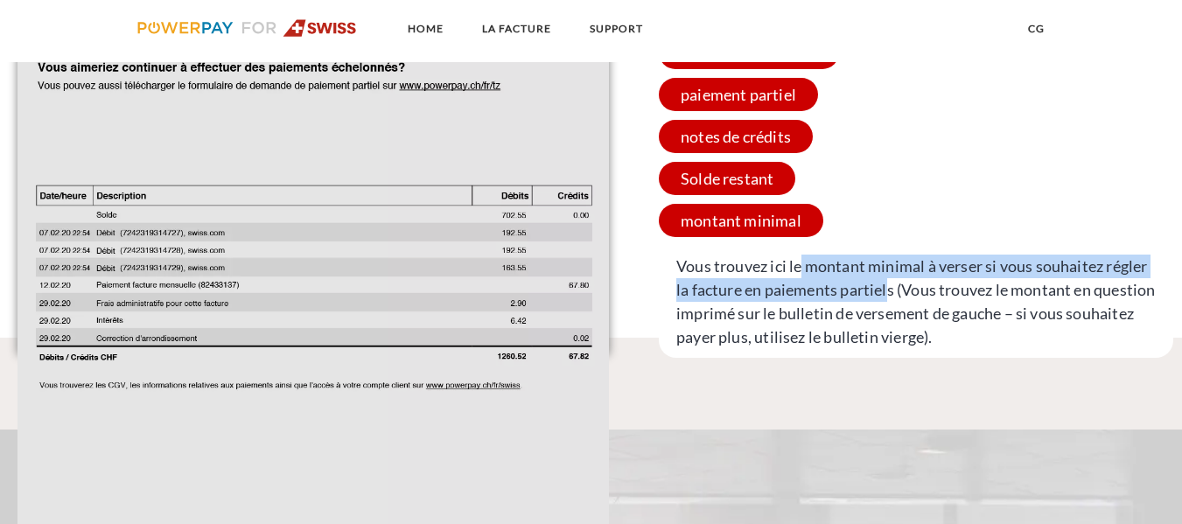
scroll to position [1635, 0]
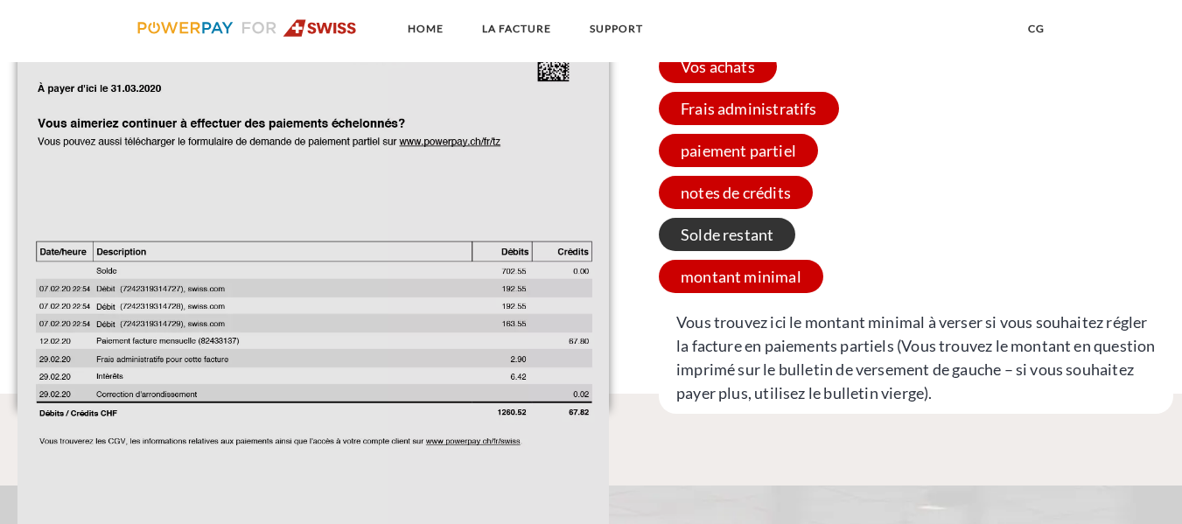
click at [755, 248] on span "Solde restant" at bounding box center [727, 234] width 137 height 33
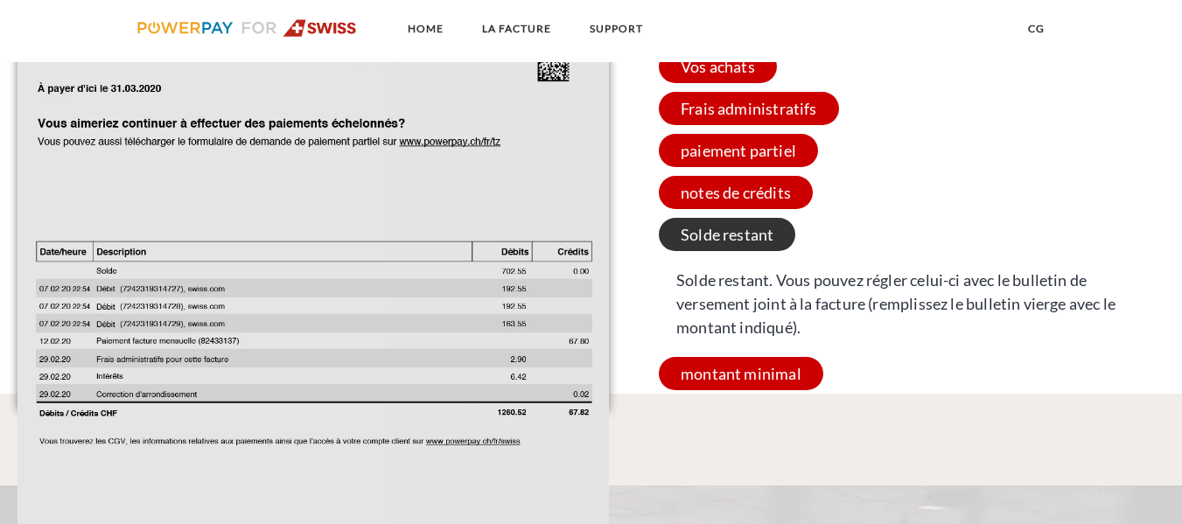
click at [755, 248] on span "Solde restant" at bounding box center [727, 234] width 137 height 33
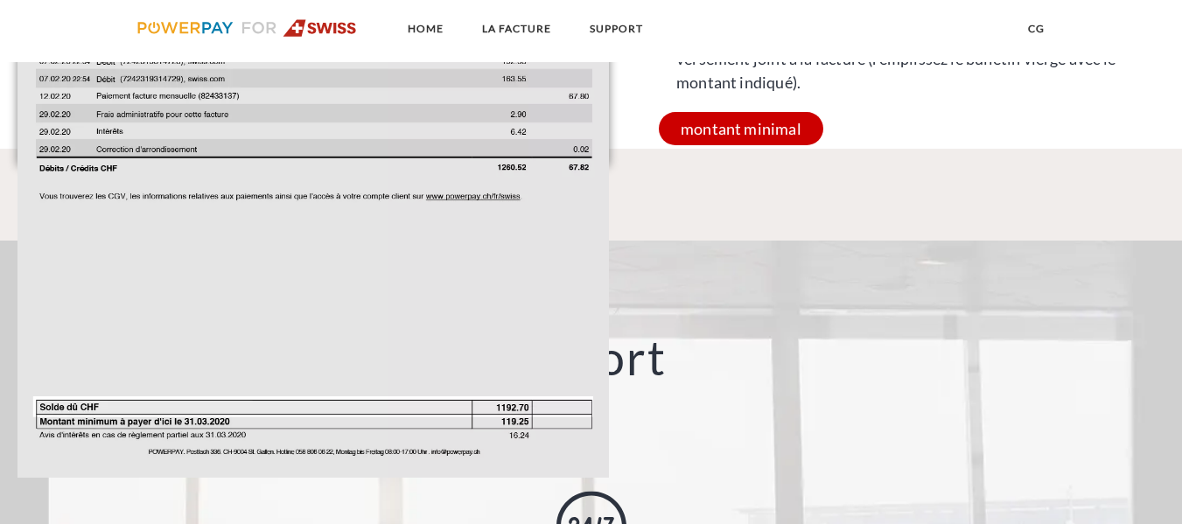
scroll to position [1848, 0]
